Goal: Transaction & Acquisition: Purchase product/service

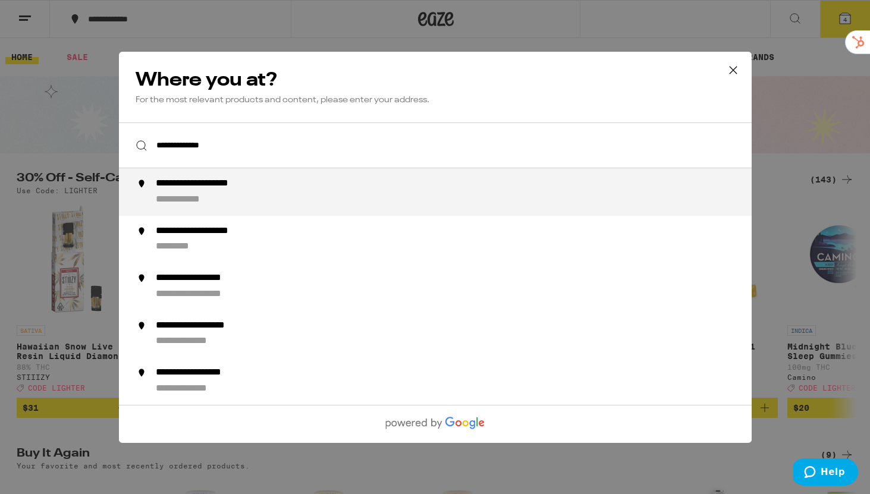
click at [203, 187] on div "**********" at bounding box center [216, 184] width 123 height 12
type input "**********"
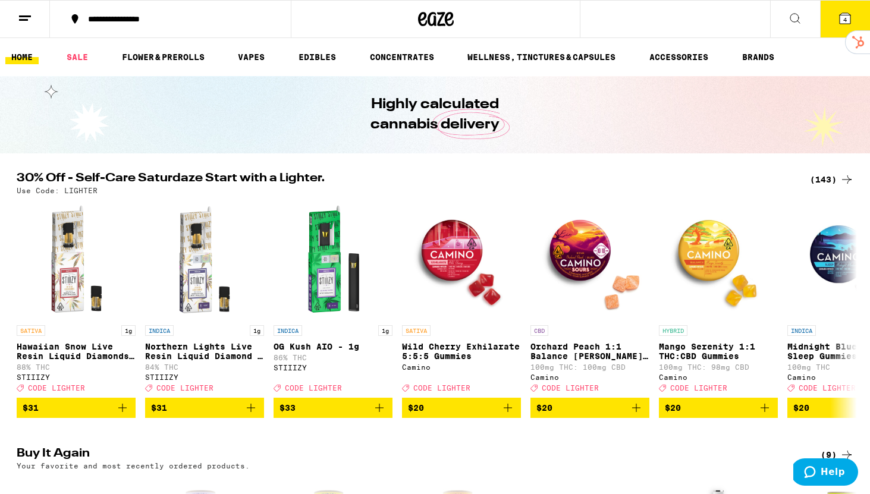
click at [203, 187] on div "**********" at bounding box center [435, 247] width 870 height 494
click at [257, 58] on div "**********" at bounding box center [435, 247] width 870 height 494
click at [257, 58] on link "VAPES" at bounding box center [251, 57] width 39 height 14
click at [248, 51] on link "VAPES" at bounding box center [251, 57] width 39 height 14
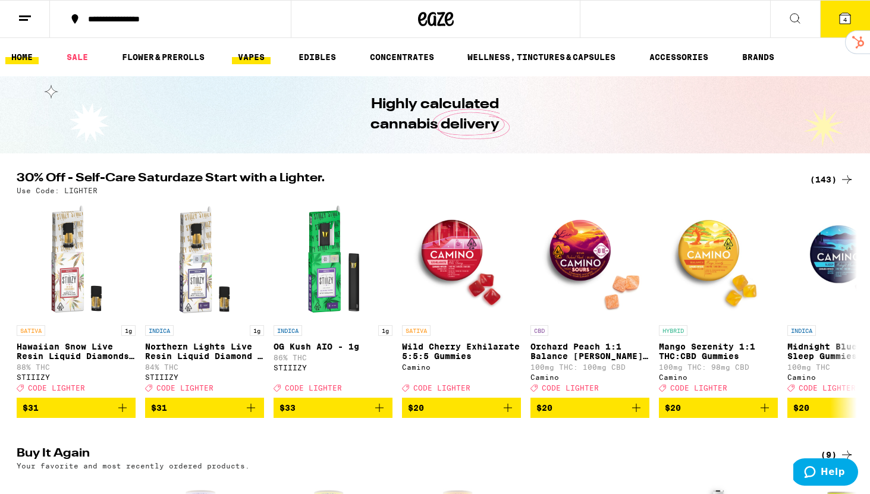
click at [248, 51] on link "VAPES" at bounding box center [251, 57] width 39 height 14
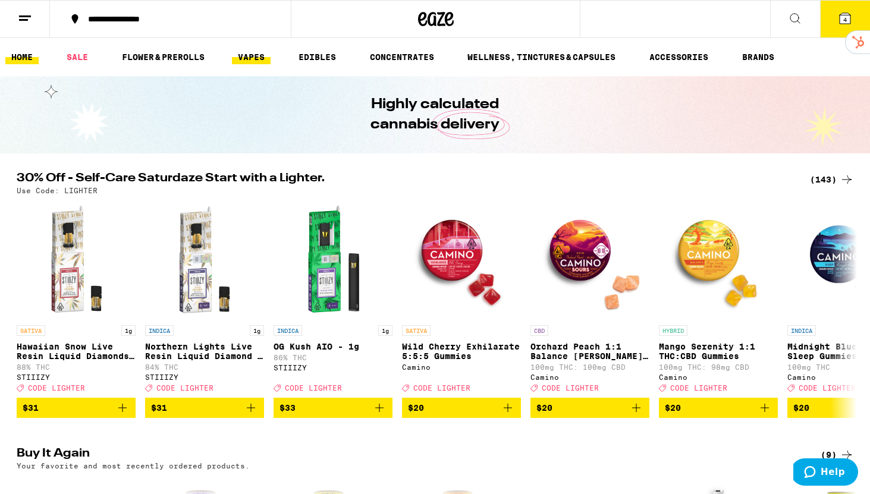
click at [248, 51] on link "VAPES" at bounding box center [251, 57] width 39 height 14
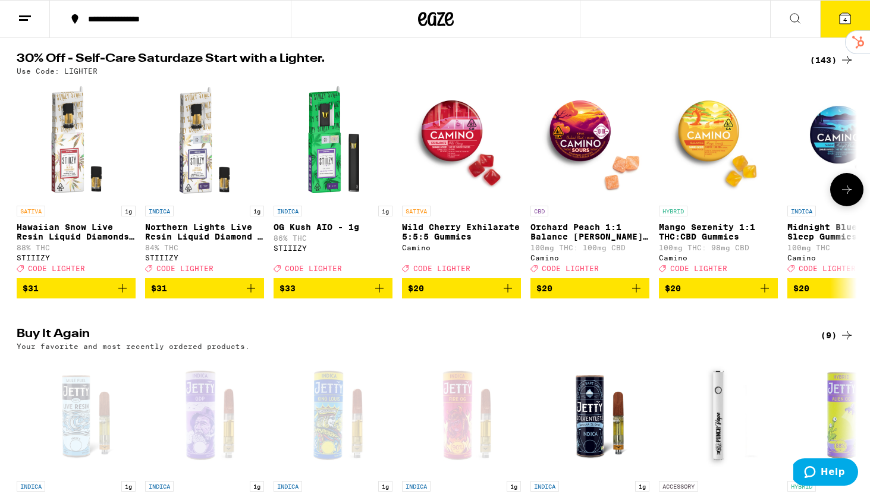
scroll to position [232, 0]
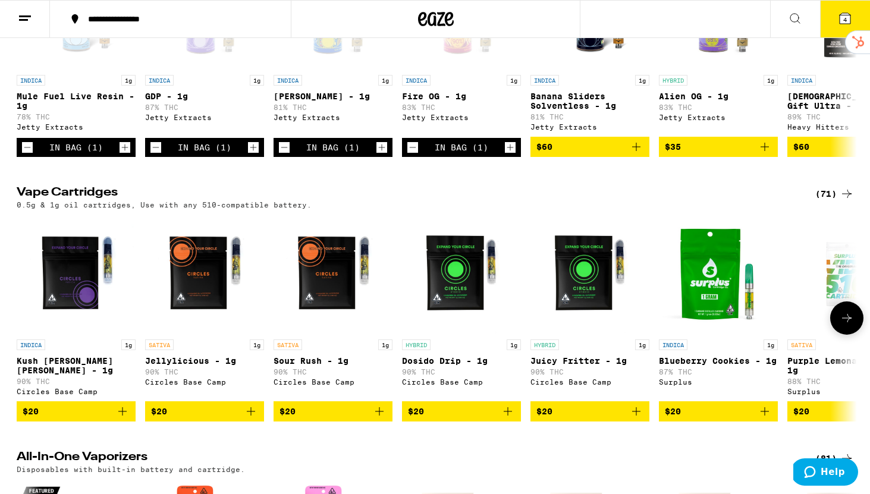
scroll to position [217, 0]
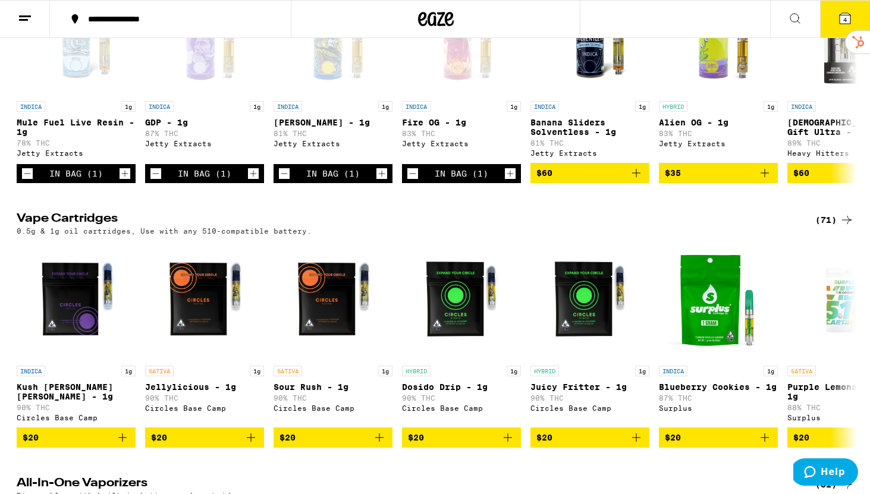
click at [830, 226] on div "(71)" at bounding box center [834, 220] width 39 height 14
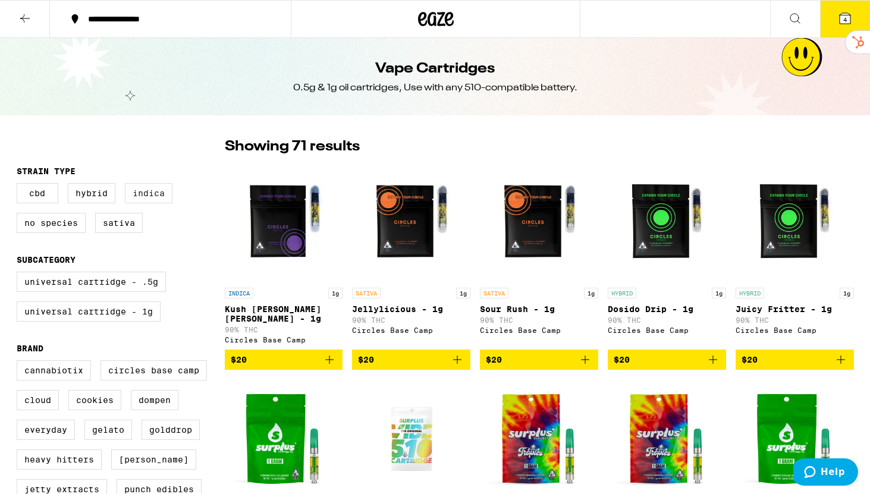
click at [137, 194] on label "Indica" at bounding box center [149, 193] width 48 height 20
click at [20, 185] on input "Indica" at bounding box center [19, 185] width 1 height 1
checkbox input "true"
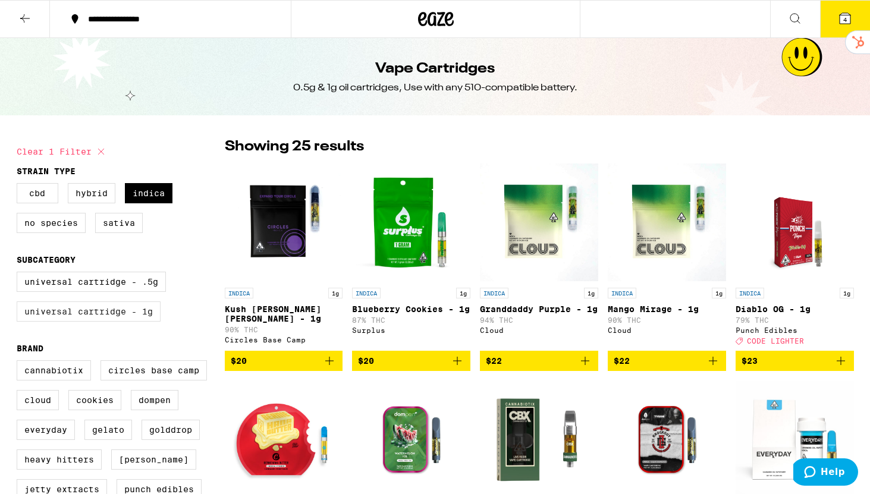
click at [133, 319] on label "Universal Cartridge - 1g" at bounding box center [89, 311] width 144 height 20
click at [20, 274] on input "Universal Cartridge - 1g" at bounding box center [19, 273] width 1 height 1
checkbox input "true"
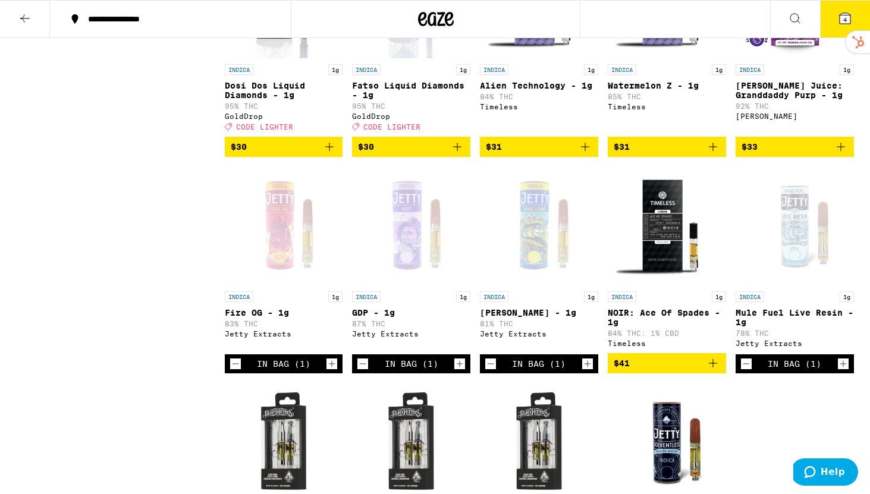
scroll to position [672, 0]
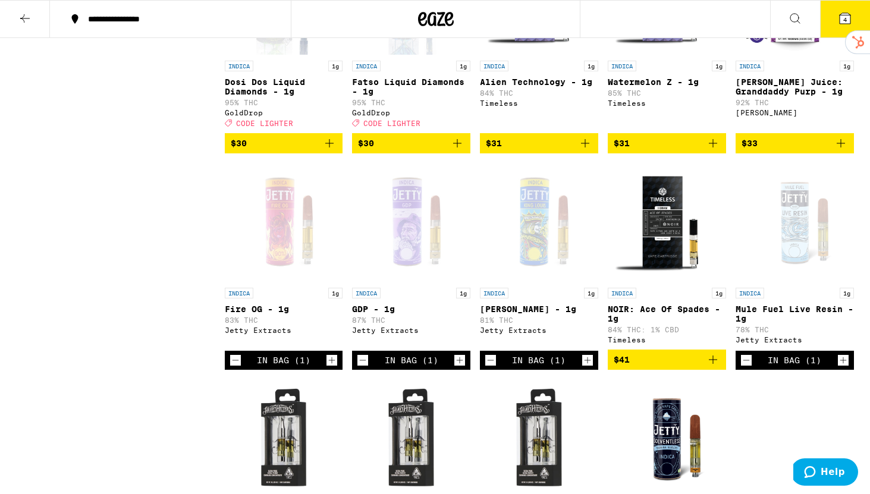
click at [464, 367] on icon "Increment" at bounding box center [459, 360] width 11 height 14
click at [334, 367] on icon "Increment" at bounding box center [331, 360] width 11 height 14
click at [833, 29] on button "6" at bounding box center [845, 19] width 50 height 37
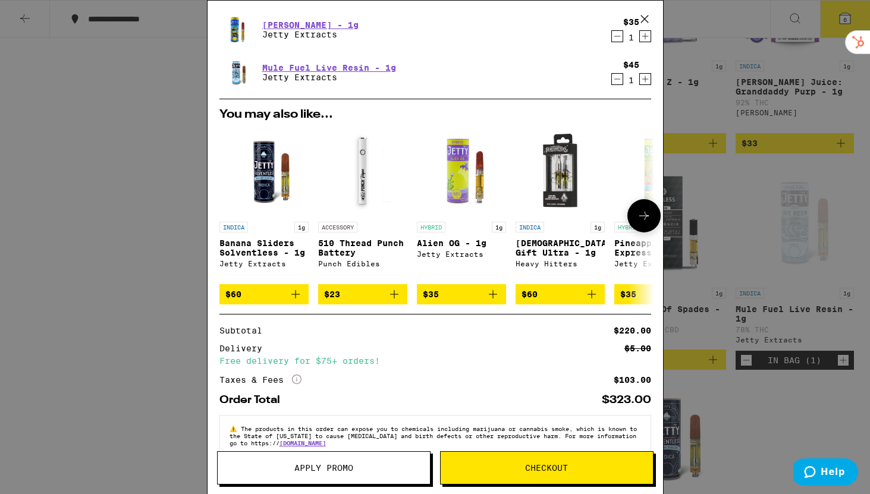
scroll to position [140, 0]
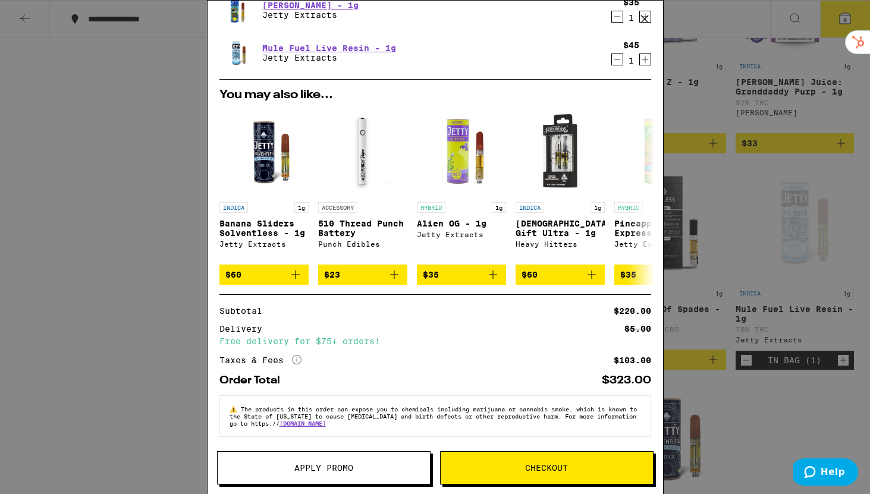
click at [475, 477] on button "Checkout" at bounding box center [546, 467] width 213 height 33
